Goal: Navigation & Orientation: Find specific page/section

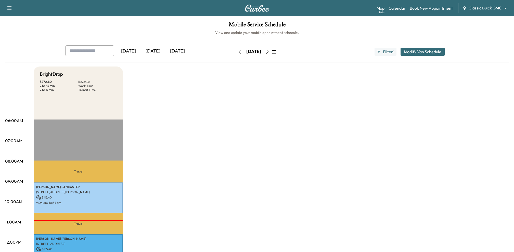
click at [383, 12] on div "Beta" at bounding box center [381, 12] width 5 height 4
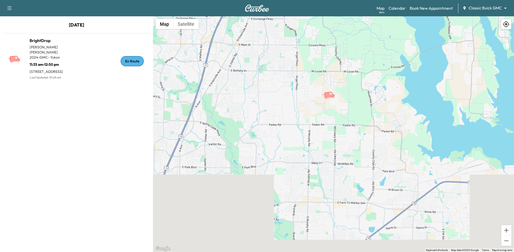
drag, startPoint x: 369, startPoint y: 214, endPoint x: 333, endPoint y: 109, distance: 110.5
click at [333, 109] on div "To activate drag with keyboard, press Alt + Enter. Once in keyboard drag state,…" at bounding box center [333, 134] width 361 height 236
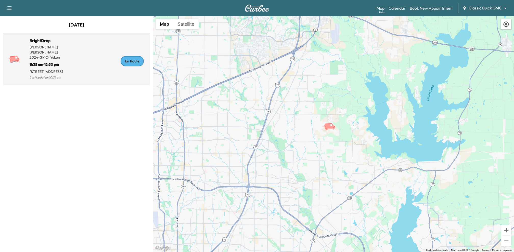
click at [84, 61] on div "En Route" at bounding box center [111, 61] width 71 height 39
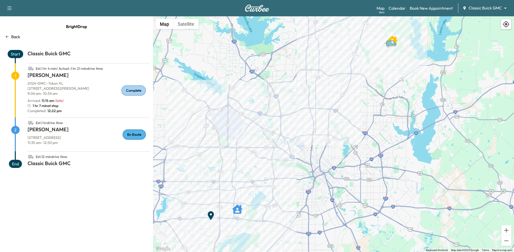
drag, startPoint x: 340, startPoint y: 165, endPoint x: 304, endPoint y: 159, distance: 36.9
click at [304, 159] on div "To activate drag with keyboard, press Alt + Enter. Once in keyboard drag state,…" at bounding box center [333, 134] width 361 height 236
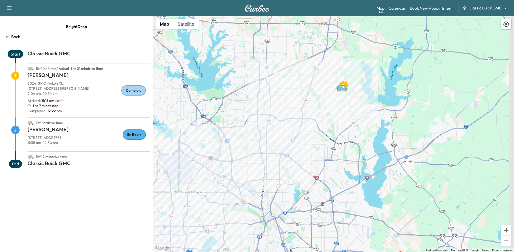
drag, startPoint x: 360, startPoint y: 98, endPoint x: 314, endPoint y: 147, distance: 67.1
click at [314, 147] on div "To activate drag with keyboard, press Alt + Enter. Once in keyboard drag state,…" at bounding box center [333, 134] width 361 height 236
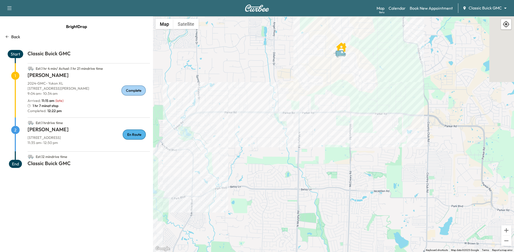
drag, startPoint x: 339, startPoint y: 97, endPoint x: 322, endPoint y: 130, distance: 37.1
click at [322, 130] on div "To activate drag with keyboard, press Alt + Enter. Once in keyboard drag state,…" at bounding box center [333, 134] width 361 height 236
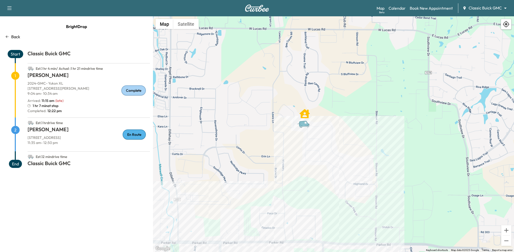
drag, startPoint x: 323, startPoint y: 106, endPoint x: 304, endPoint y: 161, distance: 58.7
click at [304, 161] on div "To activate drag with keyboard, press Alt + Enter. Once in keyboard drag state,…" at bounding box center [333, 134] width 361 height 236
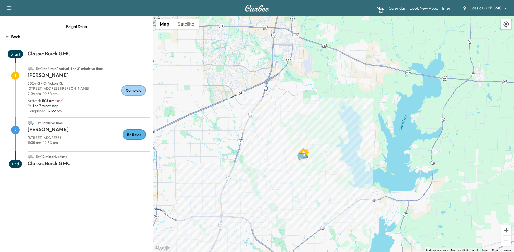
click at [248, 9] on img at bounding box center [257, 8] width 24 height 7
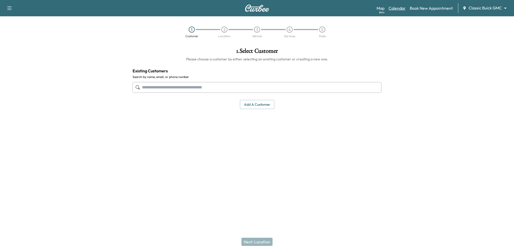
click at [396, 7] on link "Calendar" at bounding box center [397, 8] width 17 height 6
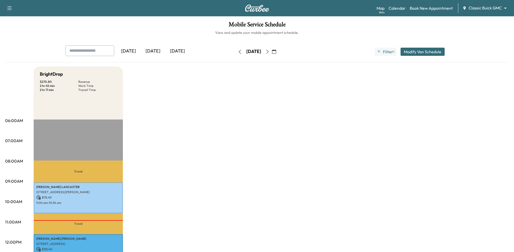
click at [269, 52] on icon "button" at bounding box center [267, 52] width 2 height 4
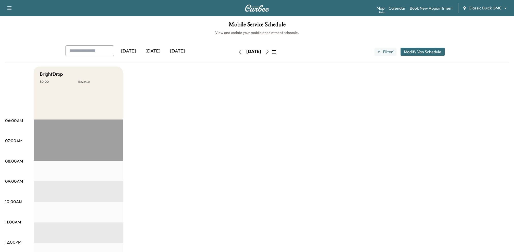
click at [238, 52] on icon "button" at bounding box center [240, 52] width 4 height 4
